Goal: Information Seeking & Learning: Learn about a topic

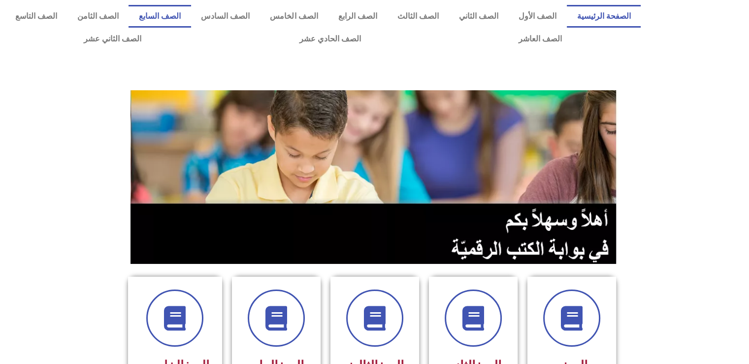
click at [191, 13] on link "الصف السابع" at bounding box center [160, 16] width 62 height 23
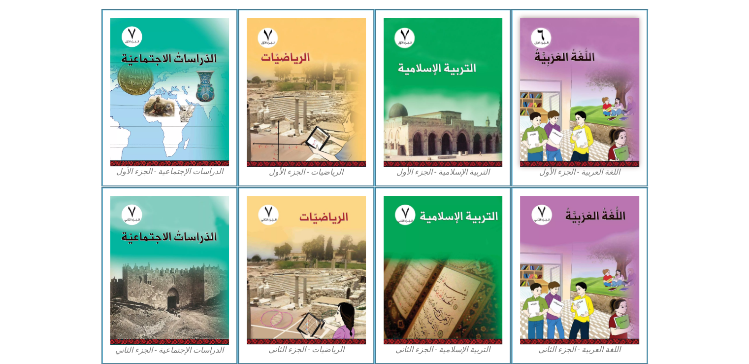
scroll to position [315, 0]
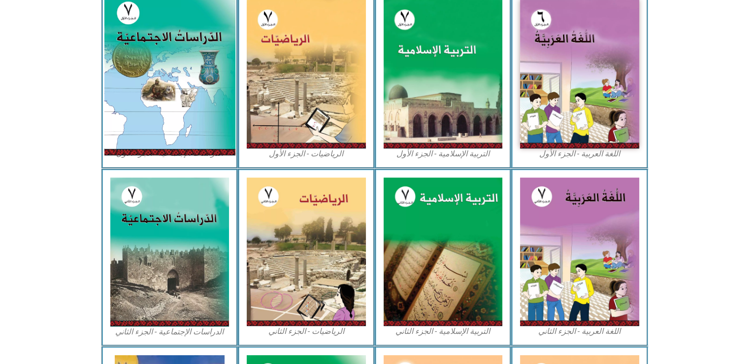
click at [191, 59] on img at bounding box center [169, 73] width 131 height 163
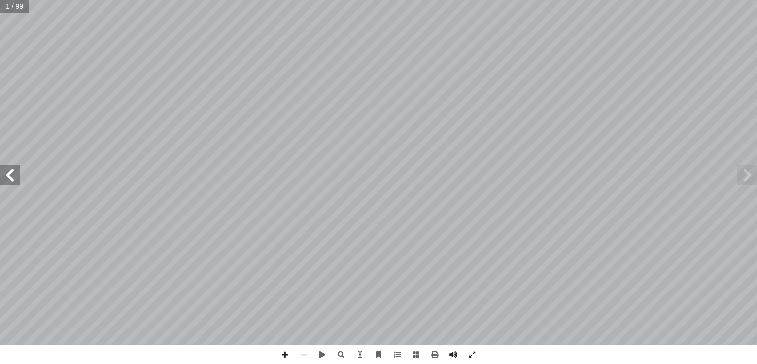
click at [15, 178] on span at bounding box center [10, 175] width 20 height 20
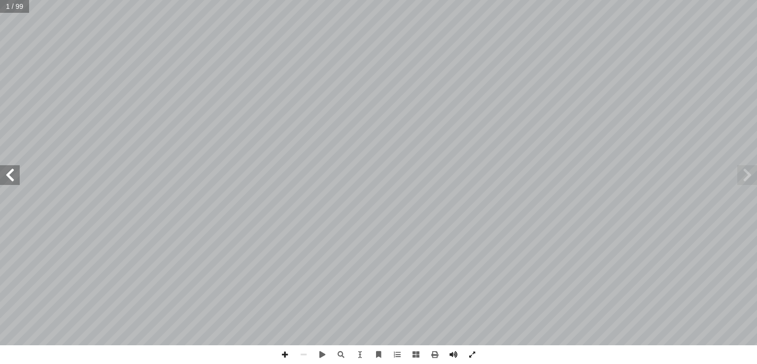
click at [15, 178] on span at bounding box center [10, 175] width 20 height 20
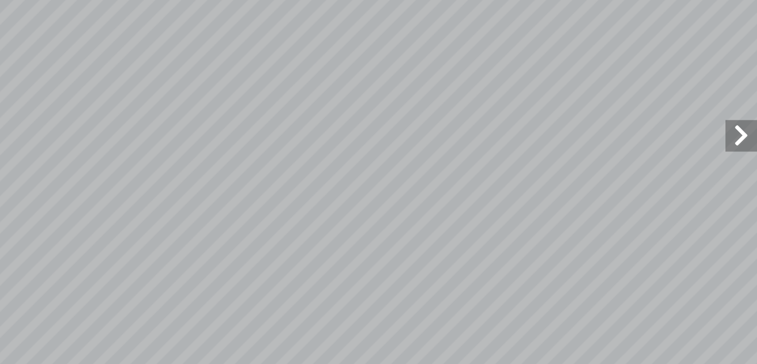
click at [746, 172] on span at bounding box center [747, 175] width 20 height 20
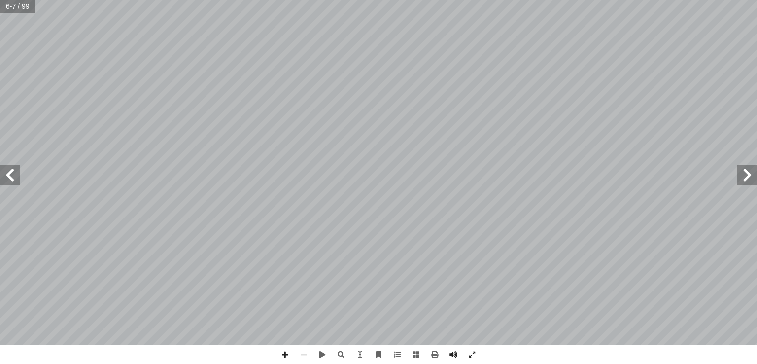
click at [745, 179] on span at bounding box center [747, 175] width 20 height 20
click at [11, 177] on span at bounding box center [10, 175] width 20 height 20
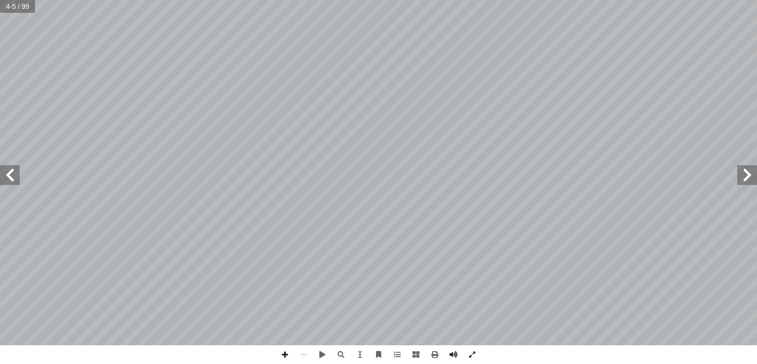
click at [11, 177] on span at bounding box center [10, 175] width 20 height 20
click at [754, 182] on span at bounding box center [747, 175] width 20 height 20
click at [6, 181] on span at bounding box center [10, 175] width 20 height 20
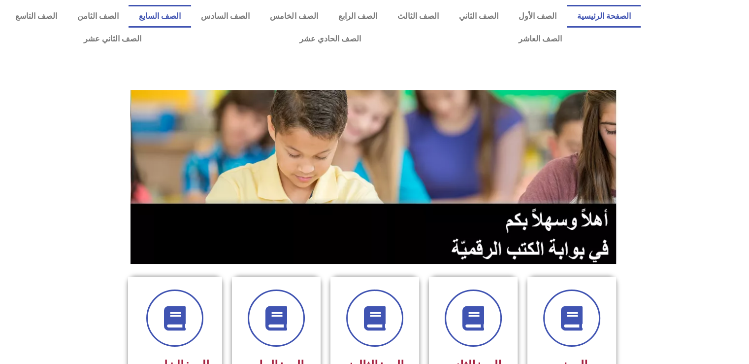
click at [191, 15] on link "الصف السابع" at bounding box center [160, 16] width 62 height 23
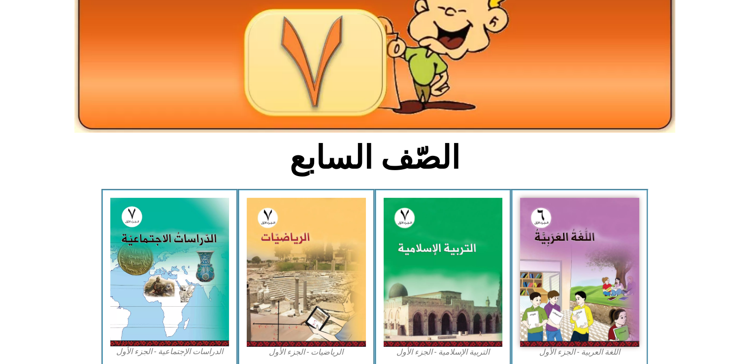
scroll to position [197, 0]
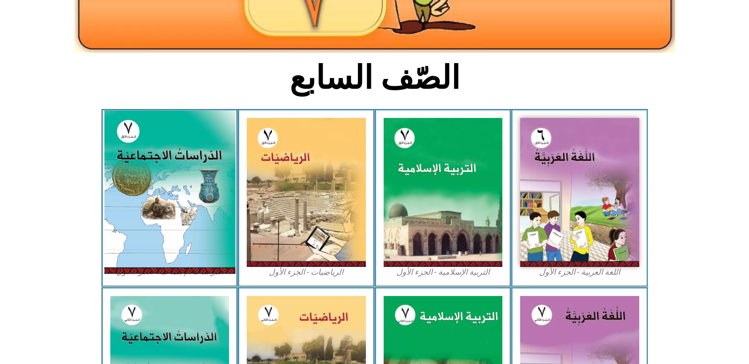
click at [193, 236] on img at bounding box center [169, 191] width 131 height 163
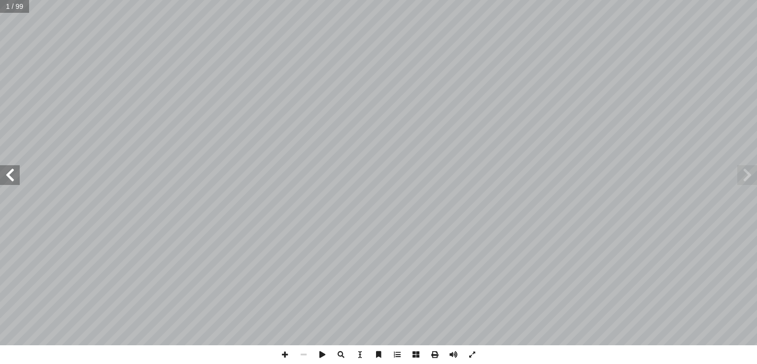
click at [13, 180] on span at bounding box center [10, 175] width 20 height 20
click at [14, 181] on span at bounding box center [10, 175] width 20 height 20
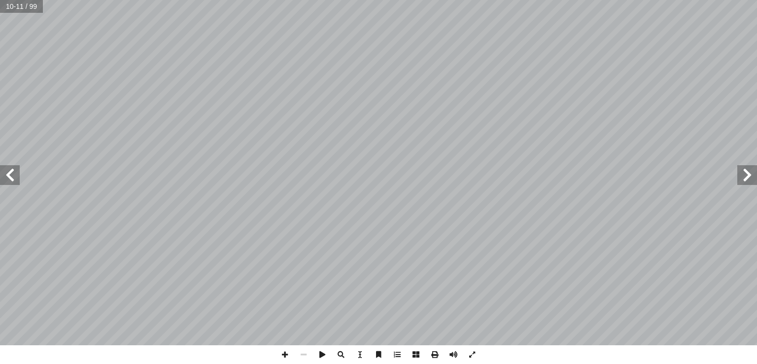
click at [12, 172] on span at bounding box center [10, 175] width 20 height 20
click at [13, 178] on span at bounding box center [10, 175] width 20 height 20
click at [737, 174] on span at bounding box center [747, 175] width 20 height 20
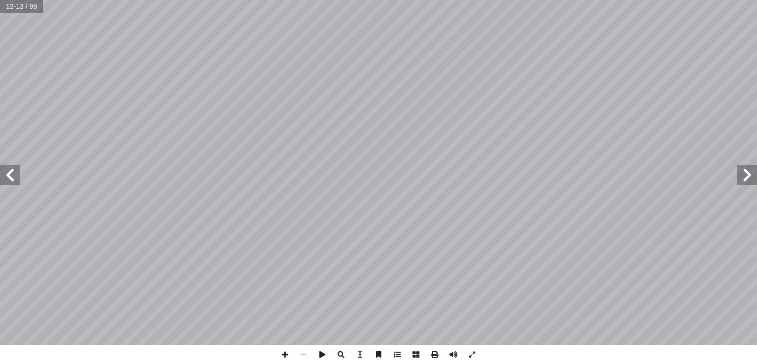
click at [737, 174] on span at bounding box center [747, 175] width 20 height 20
click at [14, 175] on span at bounding box center [10, 175] width 20 height 20
click at [743, 168] on span at bounding box center [747, 175] width 20 height 20
click at [3, 176] on span at bounding box center [10, 175] width 20 height 20
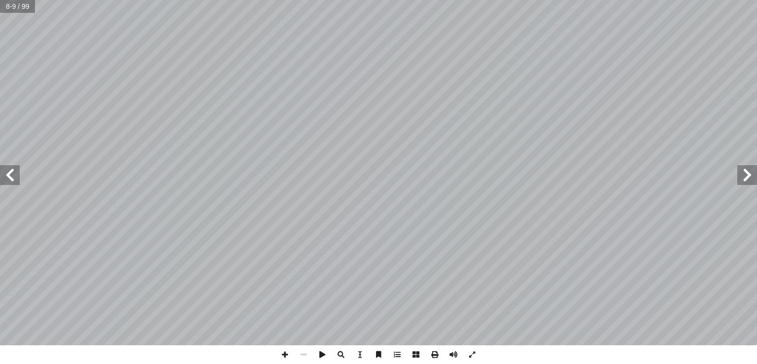
click at [344, 77] on div "٤ ة فيها ّ سلامي إ ا لة ال سيا وامتداد الدو آ ا ة ّ قار ن يكونوا قادرين على: أ …" at bounding box center [378, 172] width 757 height 345
drag, startPoint x: 6, startPoint y: 175, endPoint x: 756, endPoint y: 176, distance: 749.9
click at [756, 176] on span at bounding box center [747, 175] width 20 height 20
click at [596, 0] on html "الصفحة الرئيسية الصف الأول الصف الثاني الصف الثالث الصف الرابع الصف الخامس الصف…" at bounding box center [378, 45] width 757 height 90
click at [745, 177] on span at bounding box center [747, 175] width 20 height 20
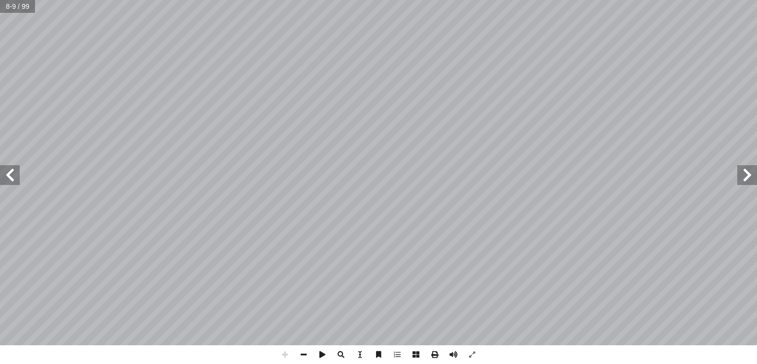
click at [473, 90] on html "الصفحة الرئيسية الصف الأول الصف الثاني الصف الثالث الصف الرابع الصف الخامس الصف…" at bounding box center [378, 45] width 757 height 90
click at [439, 90] on html "الصفحة الرئيسية الصف الأول الصف الثاني الصف الثالث الصف الرابع الصف الخامس الصف…" at bounding box center [378, 45] width 757 height 90
click at [12, 181] on span at bounding box center [10, 175] width 20 height 20
click at [34, 11] on input "text" at bounding box center [21, 6] width 42 height 13
click at [10, 176] on span at bounding box center [10, 175] width 20 height 20
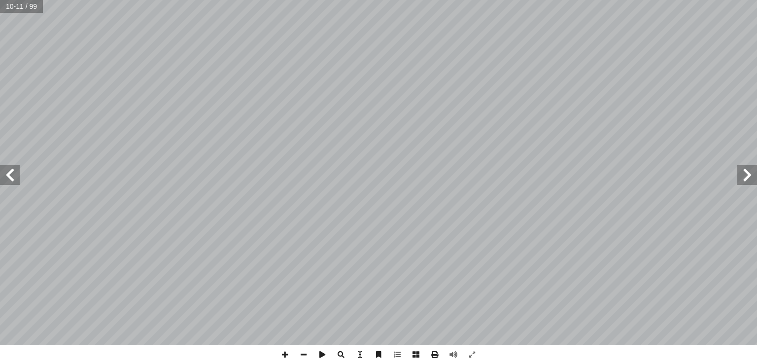
click at [448, 0] on html "الصفحة الرئيسية الصف الأول الصف الثاني الصف الثالث الصف الرابع الصف الخامس الصف…" at bounding box center [378, 45] width 757 height 90
click at [10, 173] on span at bounding box center [10, 175] width 20 height 20
click at [16, 177] on span at bounding box center [10, 175] width 20 height 20
click at [16, 178] on span at bounding box center [10, 175] width 20 height 20
click at [9, 183] on span at bounding box center [10, 175] width 20 height 20
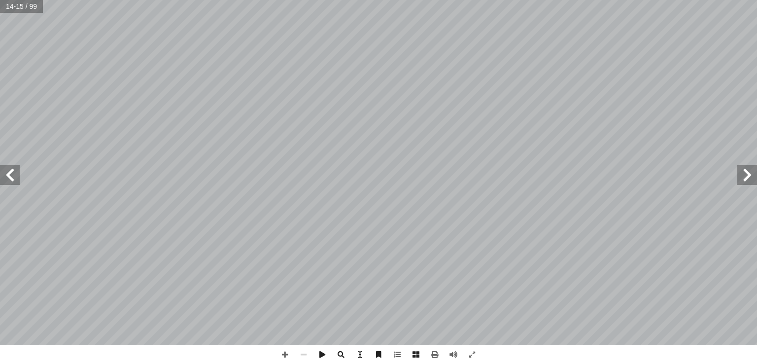
click at [13, 180] on span at bounding box center [10, 175] width 20 height 20
click at [745, 168] on span at bounding box center [747, 175] width 20 height 20
click at [14, 165] on span at bounding box center [10, 175] width 20 height 20
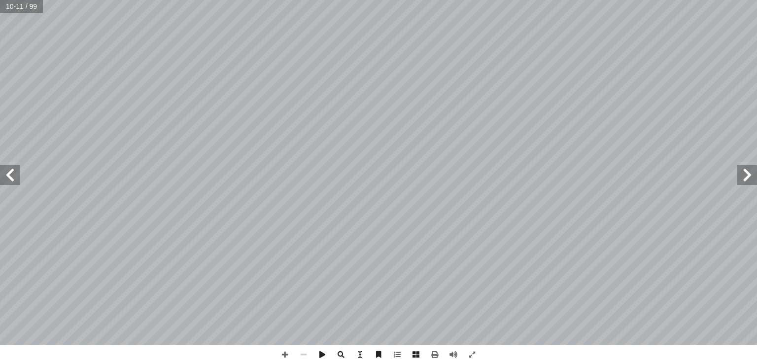
click at [14, 165] on span at bounding box center [10, 175] width 20 height 20
click at [751, 173] on span at bounding box center [747, 175] width 20 height 20
click at [11, 168] on span at bounding box center [10, 175] width 20 height 20
click at [743, 175] on span at bounding box center [747, 175] width 20 height 20
click at [13, 172] on span at bounding box center [10, 175] width 20 height 20
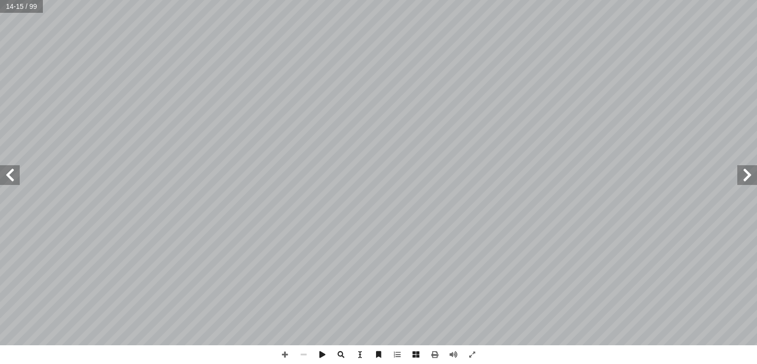
click at [738, 172] on span at bounding box center [747, 175] width 20 height 20
click at [1, 176] on span at bounding box center [10, 175] width 20 height 20
click at [756, 175] on span at bounding box center [747, 175] width 20 height 20
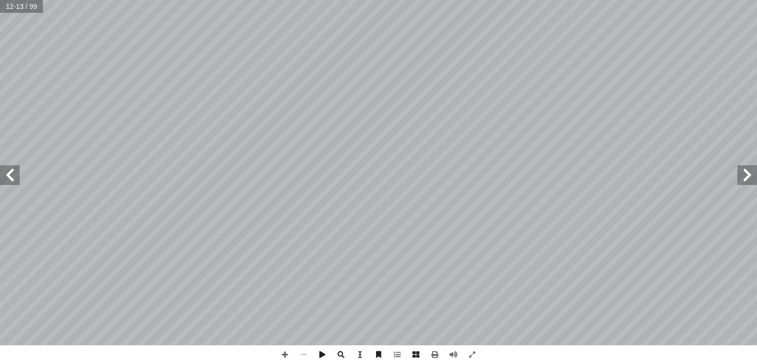
click at [756, 175] on span at bounding box center [747, 175] width 20 height 20
click at [15, 168] on span at bounding box center [10, 175] width 20 height 20
click at [3, 180] on span at bounding box center [10, 175] width 20 height 20
click at [743, 182] on span at bounding box center [747, 175] width 20 height 20
click at [748, 169] on span at bounding box center [747, 175] width 20 height 20
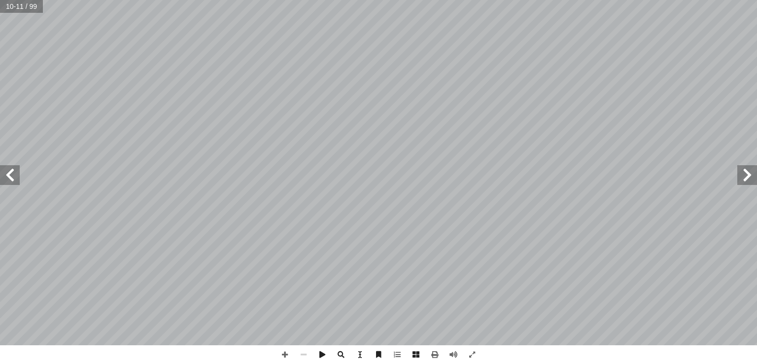
click at [9, 168] on span at bounding box center [10, 175] width 20 height 20
click at [751, 174] on span at bounding box center [747, 175] width 20 height 20
click at [14, 178] on span at bounding box center [10, 175] width 20 height 20
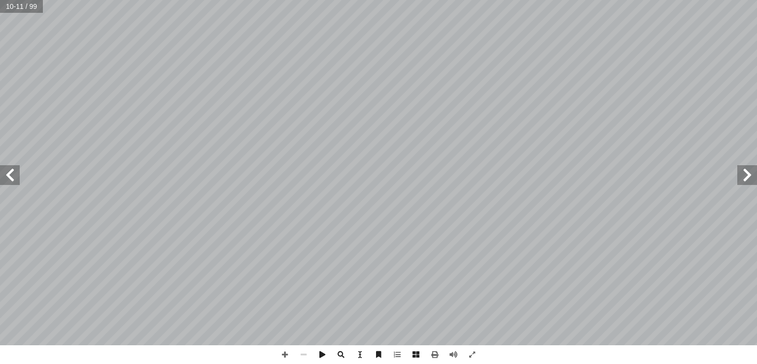
click at [14, 178] on span at bounding box center [10, 175] width 20 height 20
click at [747, 176] on span at bounding box center [747, 175] width 20 height 20
click at [13, 179] on span at bounding box center [10, 175] width 20 height 20
click at [12, 170] on span at bounding box center [10, 175] width 20 height 20
